Goal: Task Accomplishment & Management: Manage account settings

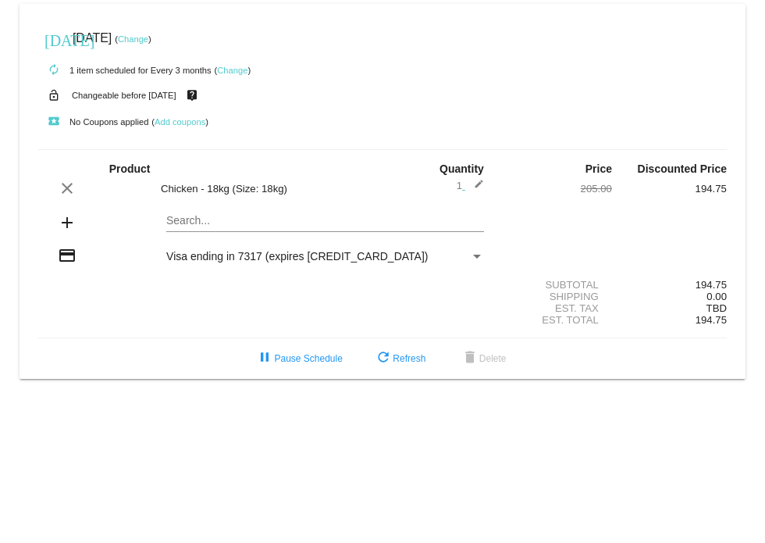
click at [148, 41] on link "Change" at bounding box center [133, 38] width 30 height 9
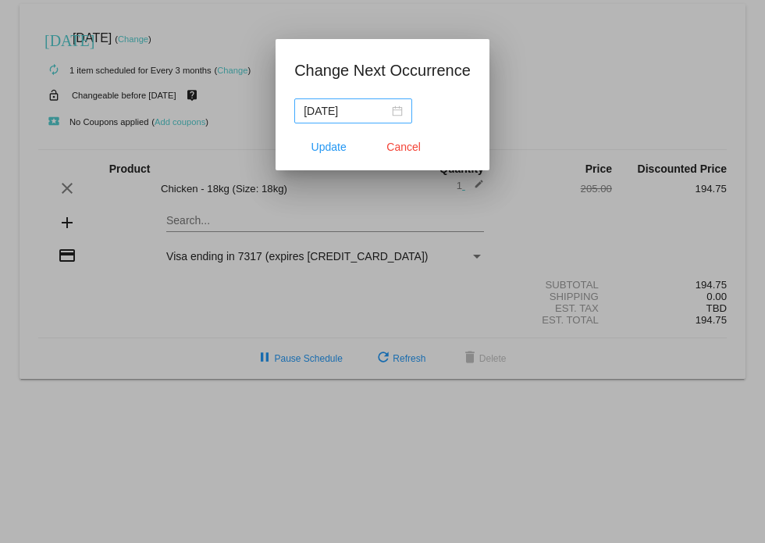
click at [397, 110] on div "[DATE]" at bounding box center [353, 110] width 99 height 17
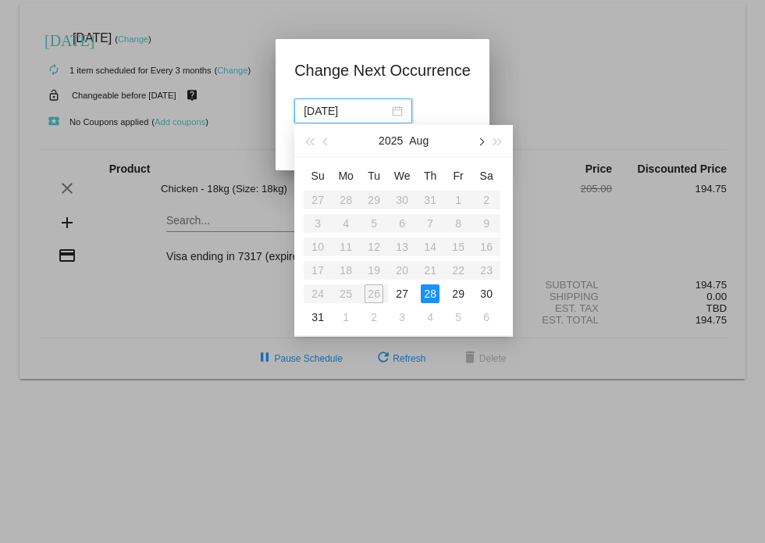
click at [480, 144] on span "button" at bounding box center [481, 141] width 8 height 8
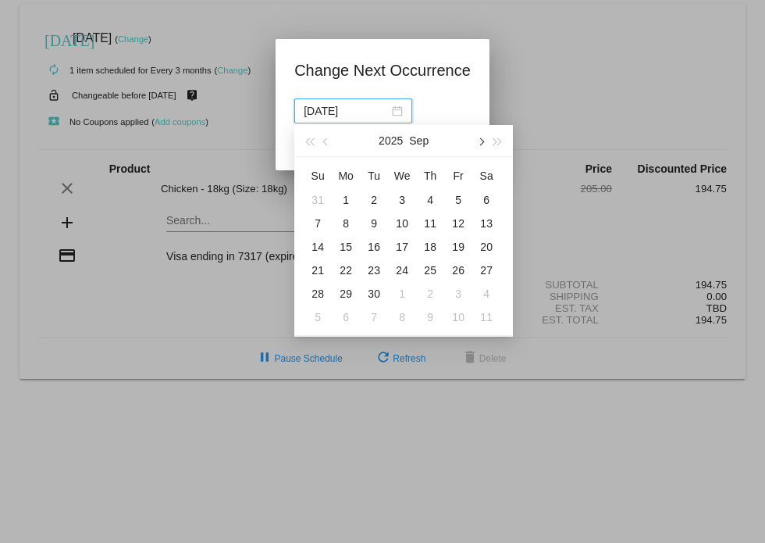
click at [480, 144] on span "button" at bounding box center [481, 141] width 8 height 8
click at [433, 291] on div "27" at bounding box center [430, 293] width 19 height 19
type input "[DATE]"
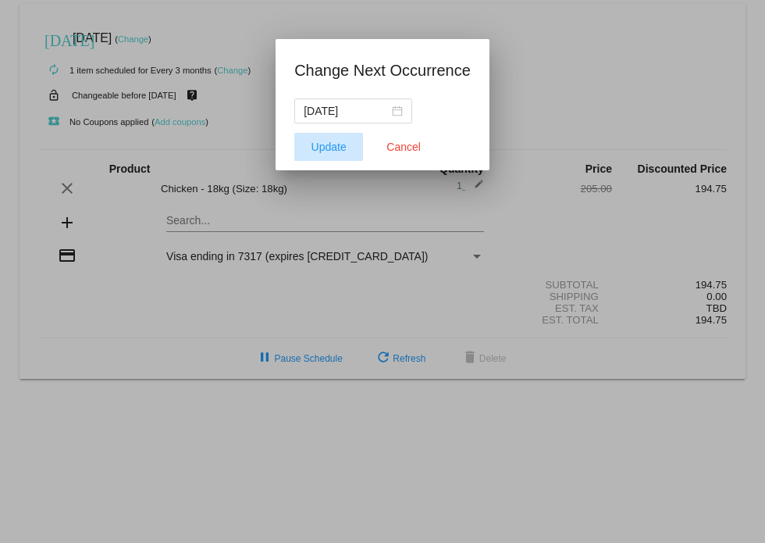
click at [334, 141] on span "Update" at bounding box center [329, 147] width 35 height 12
